Goal: Register for event/course

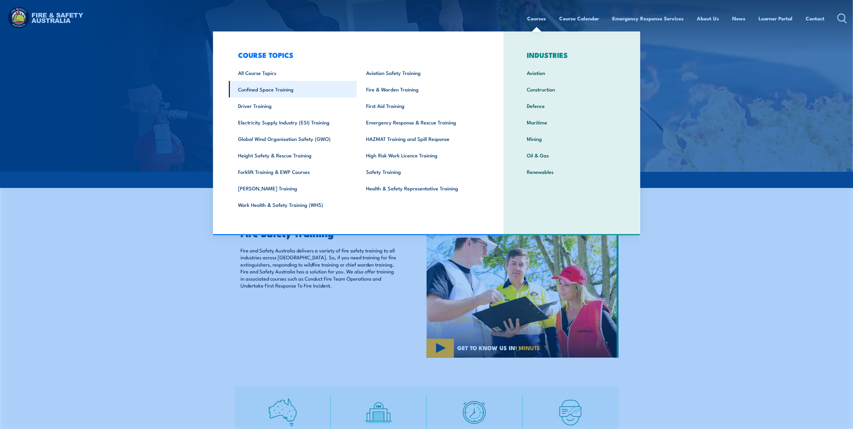
click at [280, 92] on link "Confined Space Training" at bounding box center [293, 89] width 128 height 16
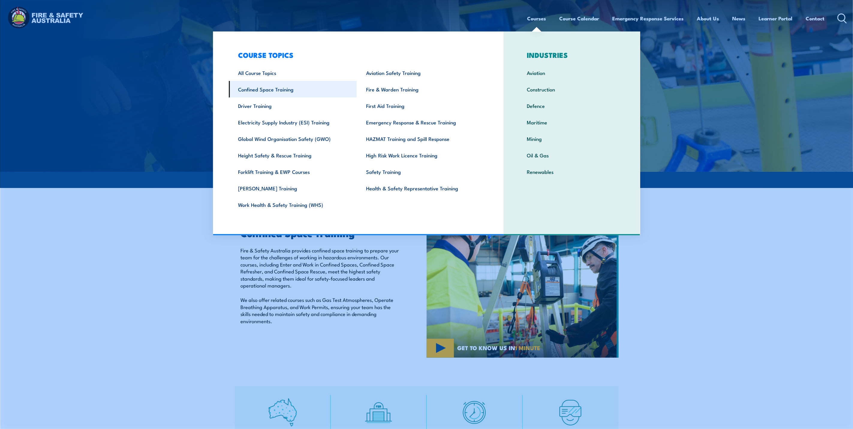
click at [275, 89] on link "Confined Space Training" at bounding box center [293, 89] width 128 height 16
click at [283, 93] on link "Confined Space Training" at bounding box center [293, 89] width 128 height 16
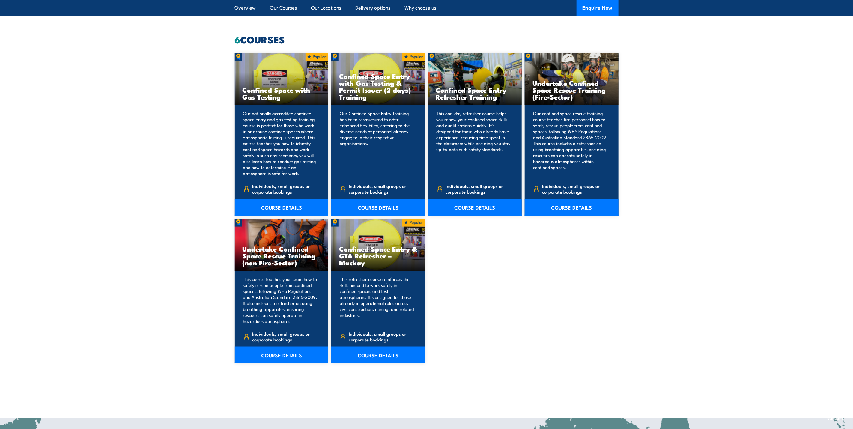
scroll to position [405, 0]
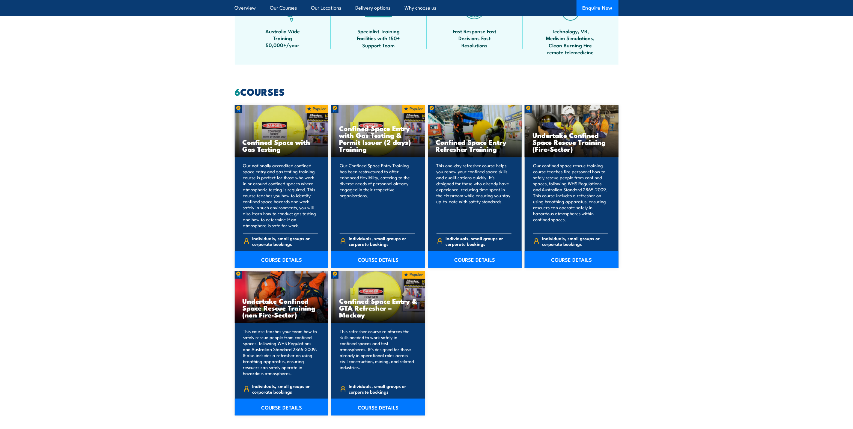
click at [472, 263] on link "COURSE DETAILS" at bounding box center [475, 259] width 94 height 17
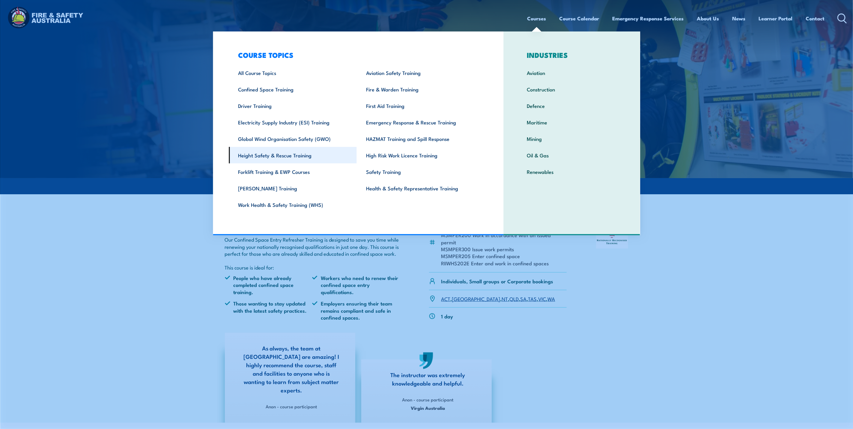
click at [287, 156] on link "Height Safety & Rescue Training" at bounding box center [293, 155] width 128 height 16
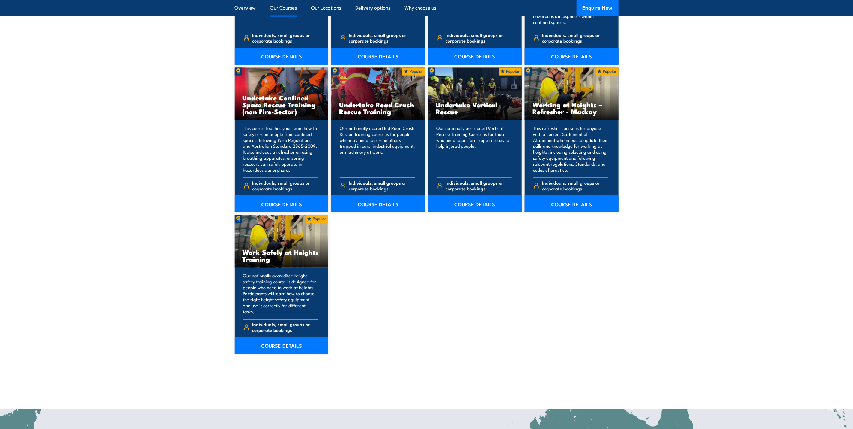
scroll to position [630, 0]
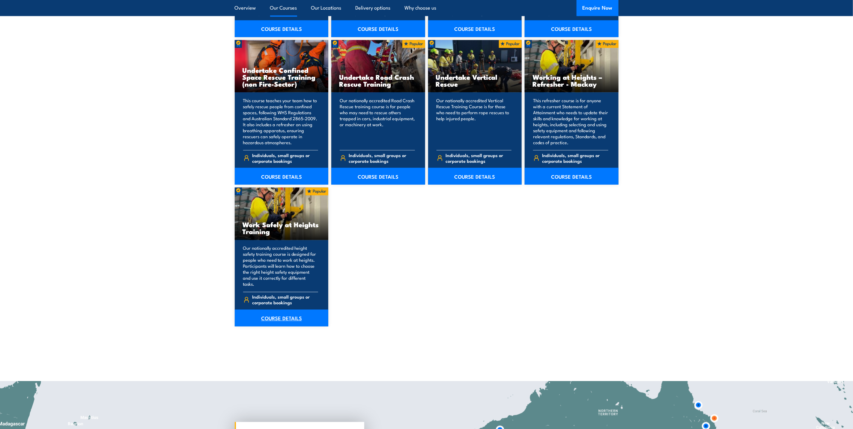
click at [279, 314] on link "COURSE DETAILS" at bounding box center [282, 318] width 94 height 17
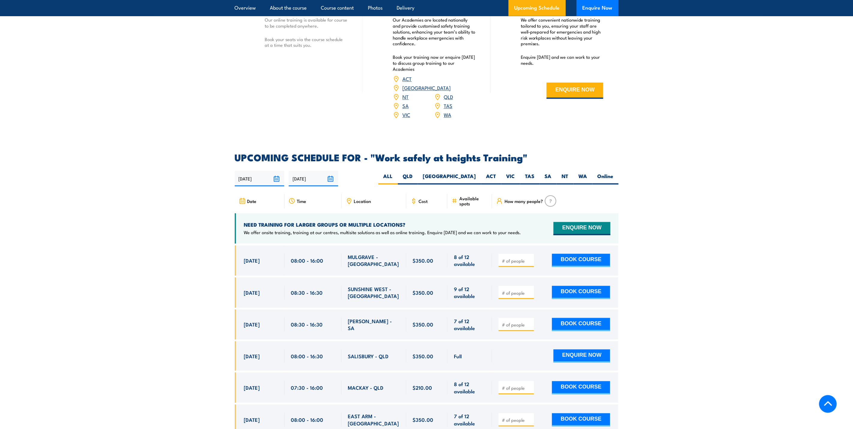
scroll to position [810, 0]
click at [590, 173] on label "WA" at bounding box center [583, 179] width 19 height 12
click at [590, 173] on input "WA" at bounding box center [590, 175] width 4 height 4
radio input "true"
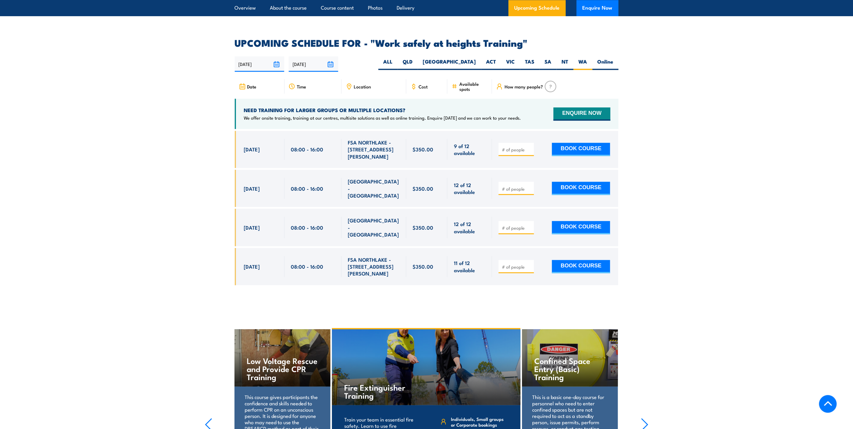
scroll to position [909, 0]
